Goal: Information Seeking & Learning: Learn about a topic

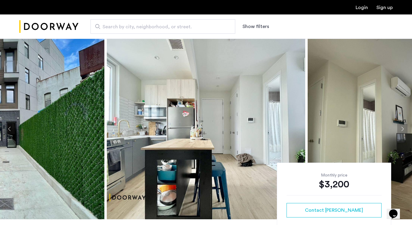
click at [399, 130] on button "Next apartment" at bounding box center [402, 129] width 10 height 10
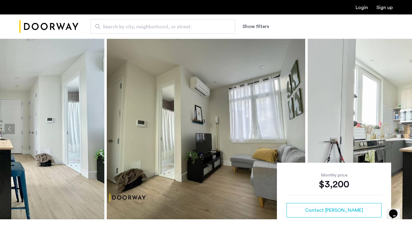
click at [399, 130] on button "Next apartment" at bounding box center [402, 129] width 10 height 10
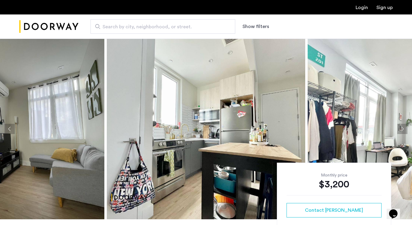
click at [399, 130] on button "Next apartment" at bounding box center [402, 129] width 10 height 10
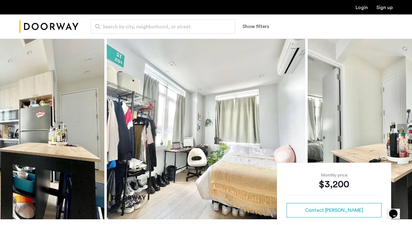
click at [399, 130] on button "Next apartment" at bounding box center [402, 129] width 10 height 10
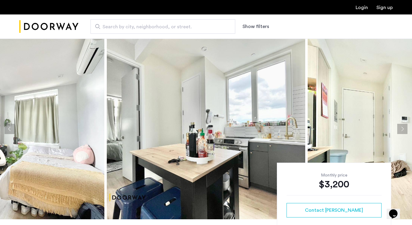
click at [399, 130] on button "Next apartment" at bounding box center [402, 129] width 10 height 10
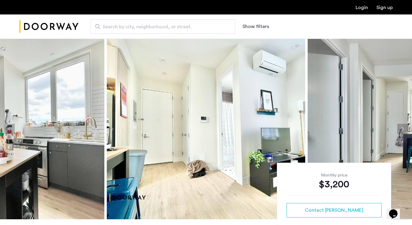
click at [399, 130] on button "Next apartment" at bounding box center [402, 129] width 10 height 10
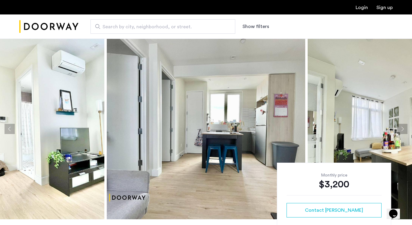
click at [399, 130] on button "Next apartment" at bounding box center [402, 129] width 10 height 10
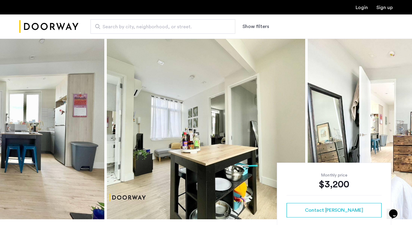
click at [399, 130] on button "Next apartment" at bounding box center [402, 129] width 10 height 10
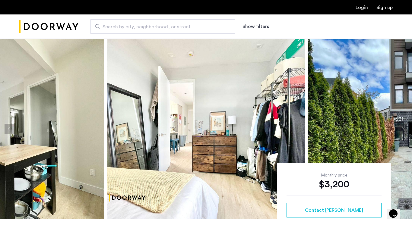
click at [399, 130] on button "Next apartment" at bounding box center [402, 129] width 10 height 10
